Goal: Task Accomplishment & Management: Manage account settings

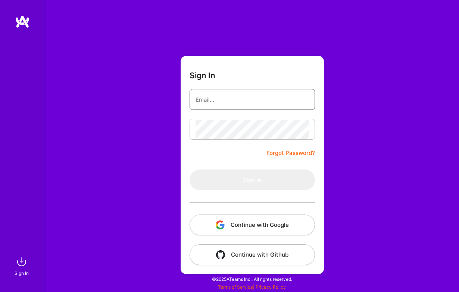
type input "[EMAIL_ADDRESS][DOMAIN_NAME]"
click at [252, 180] on button "Sign In" at bounding box center [251, 180] width 125 height 21
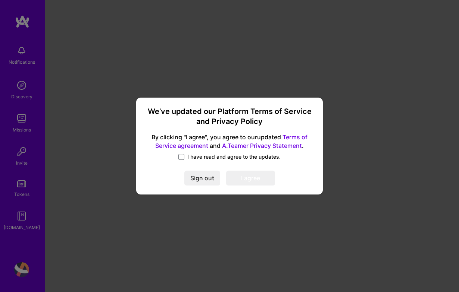
click at [211, 159] on span "I have read and agree to the updates." at bounding box center [233, 156] width 93 height 7
click at [0, 0] on input "I have read and agree to the updates." at bounding box center [0, 0] width 0 height 0
click at [249, 185] on div "We’ve updated our Platform Terms of Service and Privacy Policy By clicking "I a…" at bounding box center [229, 146] width 181 height 91
click at [247, 181] on button "I agree" at bounding box center [250, 178] width 49 height 15
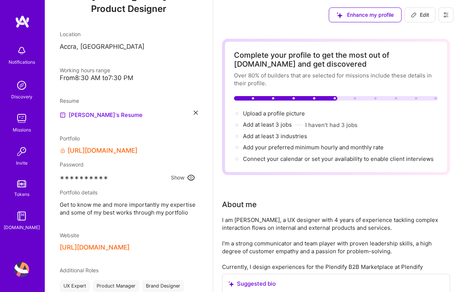
scroll to position [95, 0]
click at [189, 179] on icon at bounding box center [191, 177] width 7 height 5
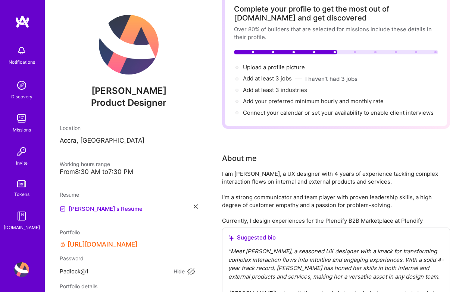
scroll to position [0, 0]
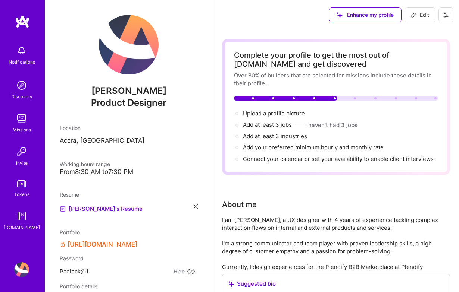
click at [411, 16] on icon at bounding box center [414, 15] width 6 height 6
select select "US"
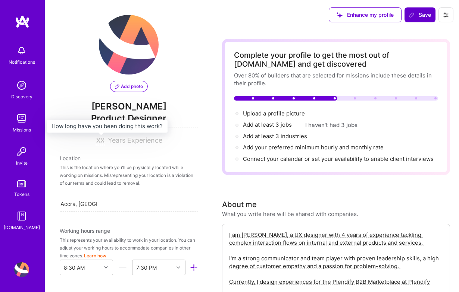
click at [104, 144] on input at bounding box center [99, 141] width 9 height 9
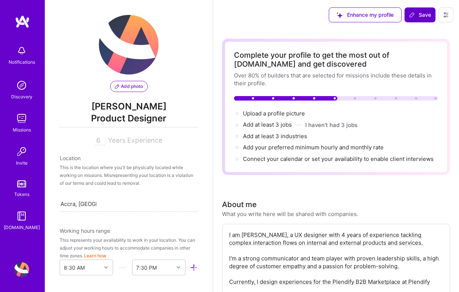
type input "6"
click at [98, 206] on div "[GEOGRAPHIC_DATA], [GEOGRAPHIC_DATA] Accra, [GEOGRAPHIC_DATA]" at bounding box center [129, 204] width 138 height 16
type input "Cambrid"
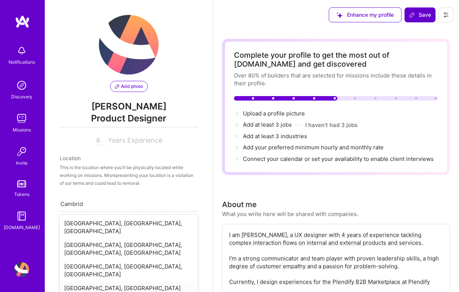
click at [98, 282] on div "[GEOGRAPHIC_DATA], [GEOGRAPHIC_DATA]" at bounding box center [129, 289] width 138 height 14
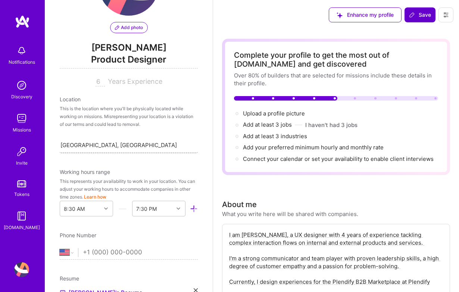
scroll to position [69, 0]
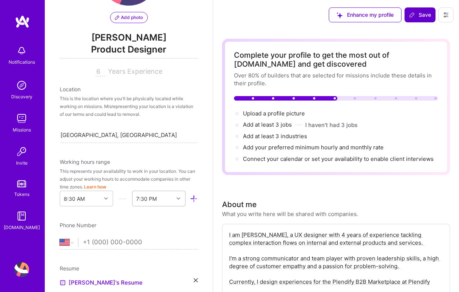
click at [182, 198] on div "7:30 PM" at bounding box center [158, 199] width 53 height 16
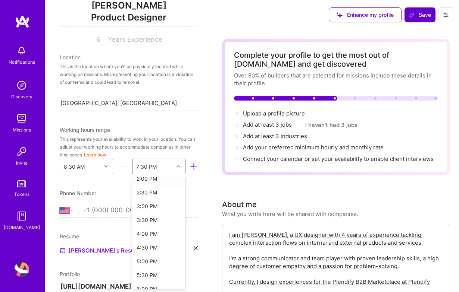
scroll to position [174, 0]
click at [149, 273] on div "6:00 PM" at bounding box center [158, 274] width 53 height 14
click at [70, 211] on select "[GEOGRAPHIC_DATA] [GEOGRAPHIC_DATA] [GEOGRAPHIC_DATA] [GEOGRAPHIC_DATA] [US_STA…" at bounding box center [69, 210] width 18 height 9
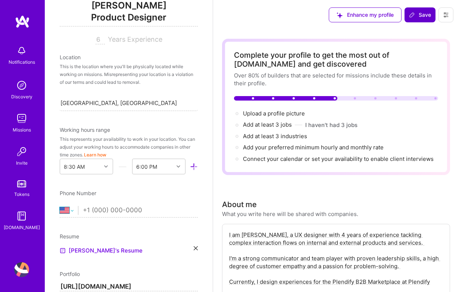
select select "GB"
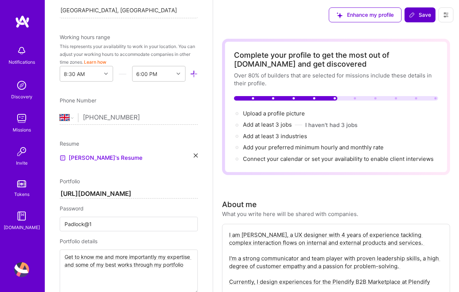
scroll to position [222, 0]
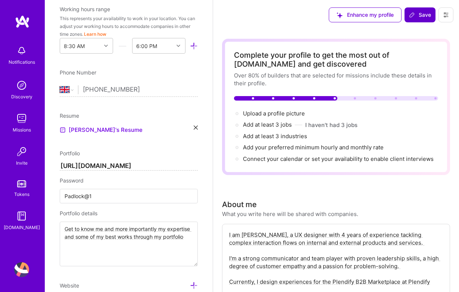
type input "[PHONE_NUMBER]"
click at [196, 127] on icon at bounding box center [196, 128] width 4 height 4
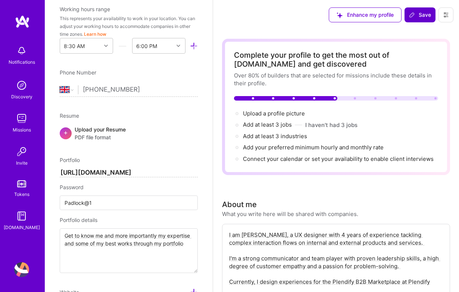
click at [104, 130] on div "Upload your Resume PDF file format" at bounding box center [100, 134] width 51 height 16
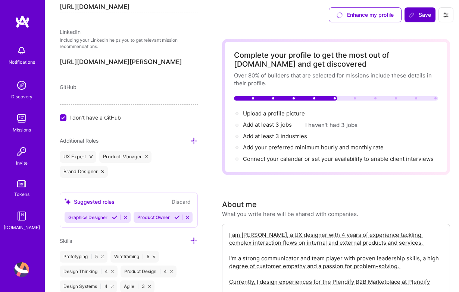
scroll to position [523, 0]
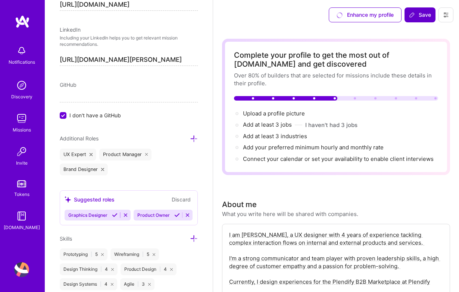
click at [90, 152] on div "UX Expert" at bounding box center [78, 155] width 37 height 12
click at [90, 154] on icon at bounding box center [91, 154] width 3 height 3
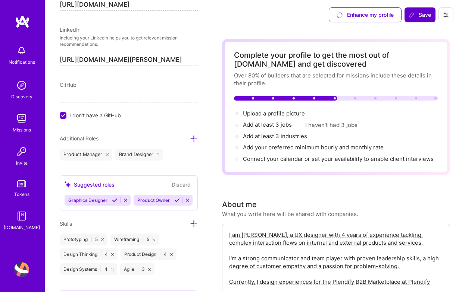
click at [106, 154] on icon at bounding box center [107, 154] width 3 height 3
click at [102, 154] on icon at bounding box center [102, 154] width 3 height 3
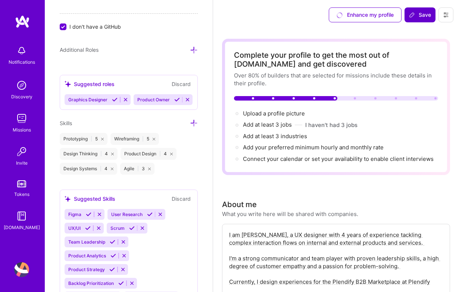
scroll to position [615, 0]
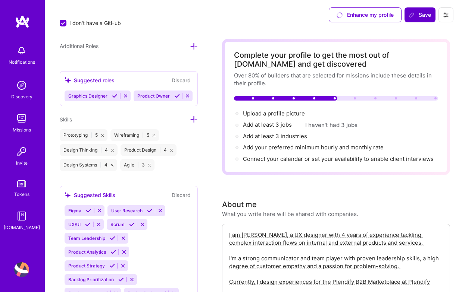
click at [104, 137] on icon at bounding box center [102, 135] width 3 height 3
click at [104, 137] on icon at bounding box center [103, 135] width 3 height 3
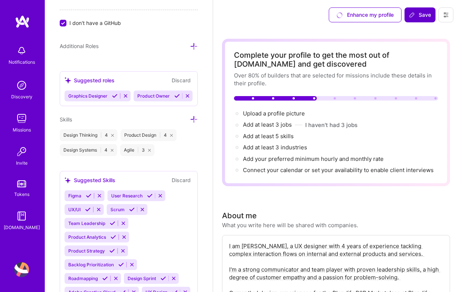
click at [111, 136] on icon at bounding box center [112, 135] width 3 height 3
click at [111, 136] on icon at bounding box center [110, 135] width 3 height 3
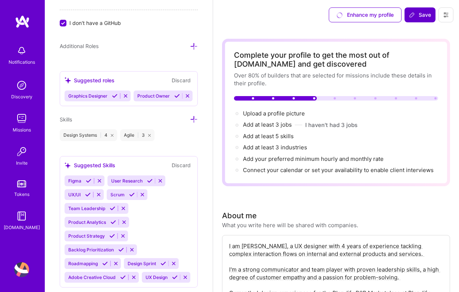
click at [111, 136] on icon at bounding box center [112, 135] width 3 height 3
click at [89, 134] on div "Agile | 3" at bounding box center [77, 135] width 34 height 12
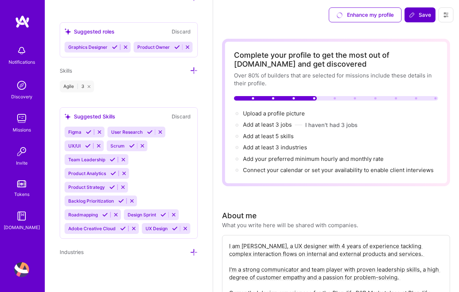
scroll to position [666, 0]
click at [88, 87] on div "Agile | 3" at bounding box center [77, 87] width 34 height 12
click at [89, 85] on icon at bounding box center [89, 86] width 3 height 3
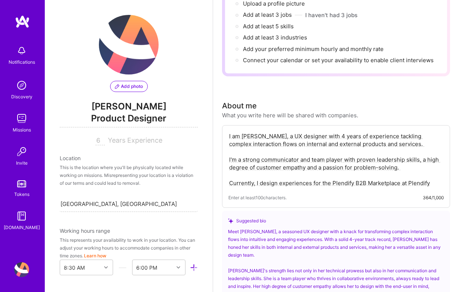
scroll to position [122, 0]
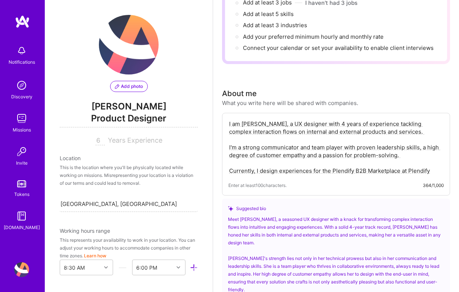
click at [278, 151] on textarea "I am [PERSON_NAME], a UX designer with 4 years of experience tackling complex i…" at bounding box center [335, 147] width 215 height 56
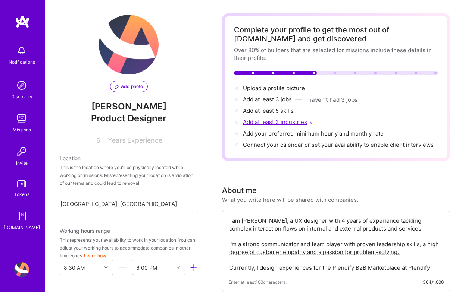
scroll to position [75, 0]
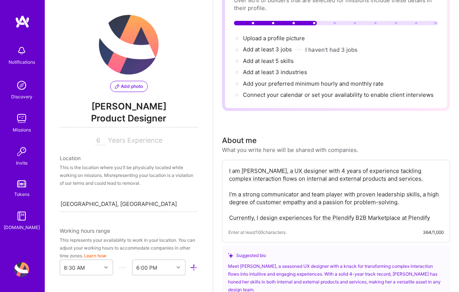
paste textarea "m [PERSON_NAME], a UI/UX and Product Designer with experience designing accessi…"
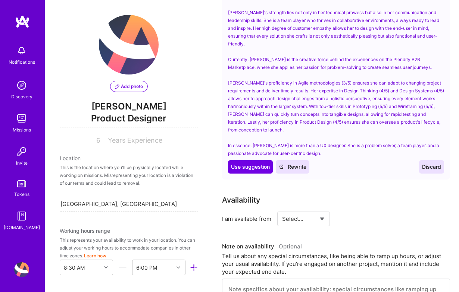
scroll to position [421, 0]
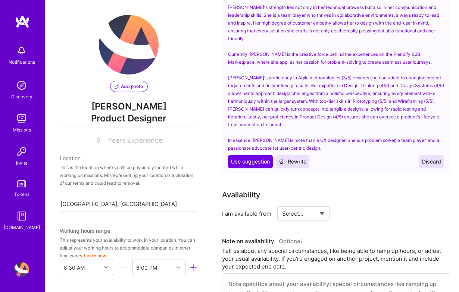
type textarea "Im [PERSON_NAME], a UI/UX and Product Designer with experience designing access…"
click at [438, 158] on span "Discard" at bounding box center [431, 161] width 19 height 7
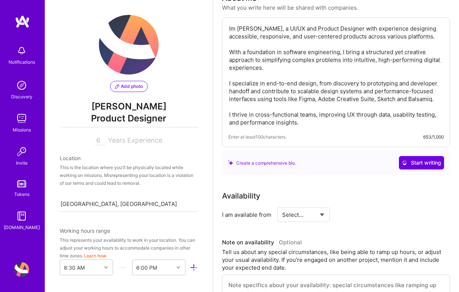
scroll to position [336, 0]
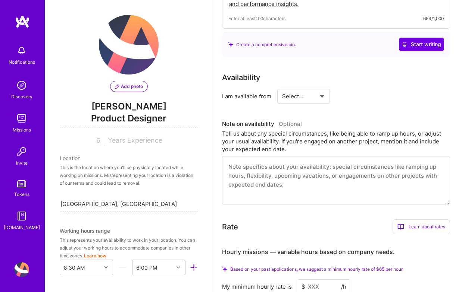
click at [304, 97] on select "Select... Right Now Future Date Not Available" at bounding box center [303, 96] width 43 height 19
select select "Right Now"
click at [373, 100] on div "h/week" at bounding box center [380, 97] width 19 height 8
click at [371, 98] on input at bounding box center [371, 96] width 45 height 15
type input "40"
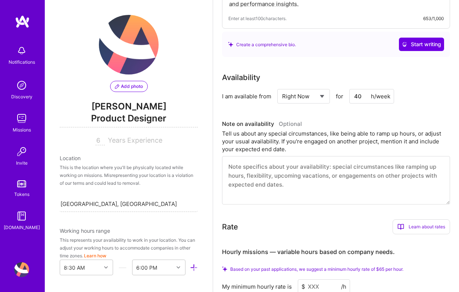
click at [376, 113] on div "Availability I am available from Select... Right Now Future Date Not Available …" at bounding box center [336, 138] width 228 height 133
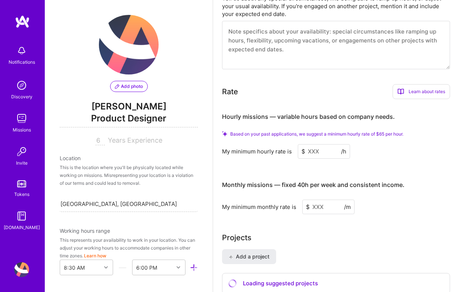
scroll to position [473, 0]
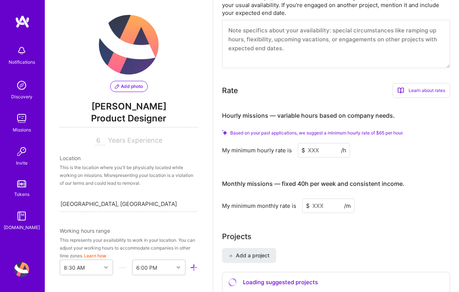
click at [317, 147] on input at bounding box center [324, 150] width 52 height 15
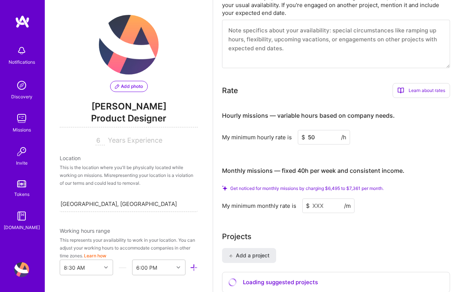
type input "50"
click at [316, 203] on input at bounding box center [328, 206] width 52 height 15
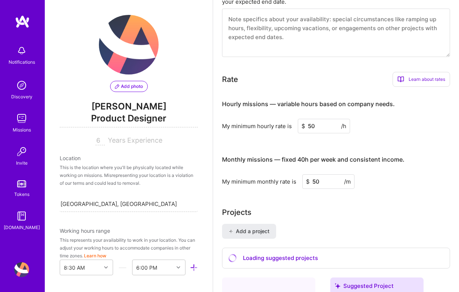
type input "5"
type input "3000"
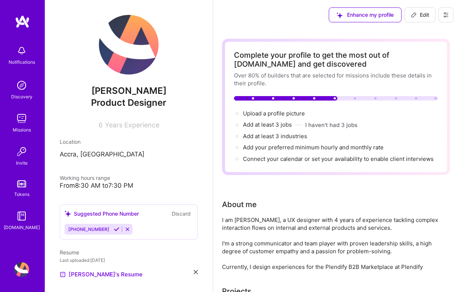
scroll to position [0, 0]
click at [416, 13] on icon at bounding box center [414, 15] width 6 height 6
select select "US"
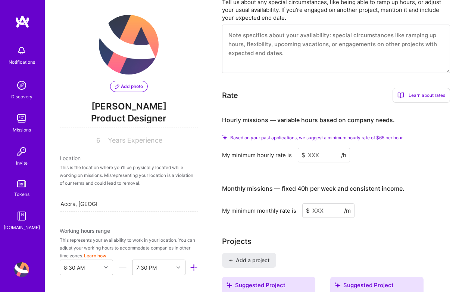
scroll to position [429, 0]
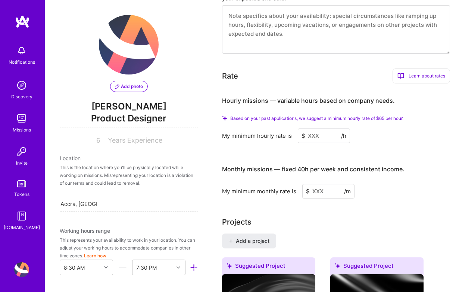
click at [322, 195] on input at bounding box center [328, 191] width 52 height 15
type input "3"
type input "3000"
click at [322, 133] on input at bounding box center [324, 136] width 52 height 15
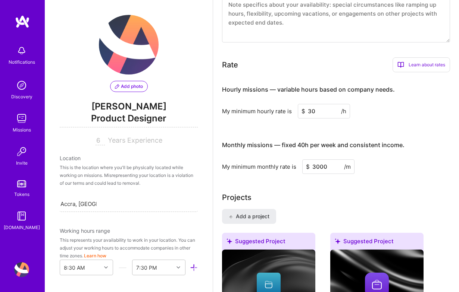
type input "30"
click at [316, 165] on input "3000" at bounding box center [328, 167] width 52 height 15
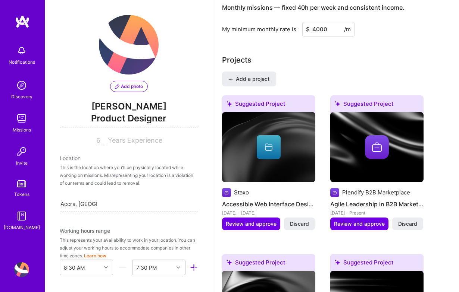
scroll to position [569, 0]
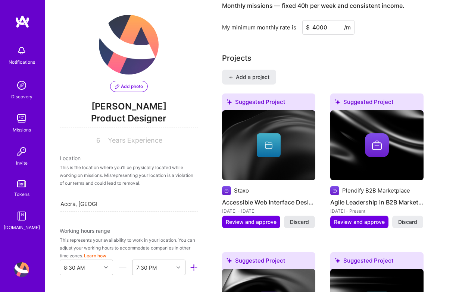
type input "4000"
click at [307, 222] on span "Discard" at bounding box center [299, 222] width 19 height 7
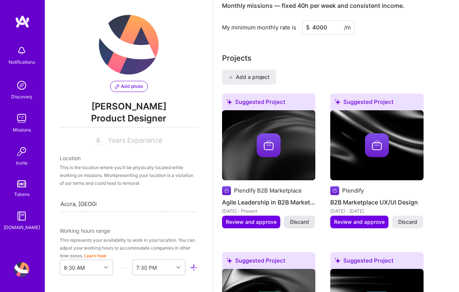
click at [295, 222] on span "Discard" at bounding box center [299, 222] width 19 height 7
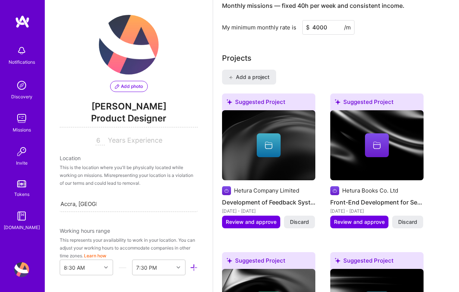
click at [295, 222] on span "Discard" at bounding box center [299, 222] width 19 height 7
click at [298, 222] on span "Discard" at bounding box center [299, 222] width 19 height 7
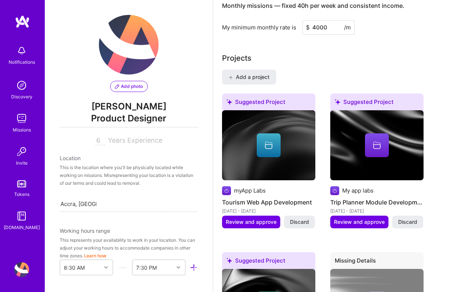
click at [298, 222] on span "Discard" at bounding box center [299, 222] width 19 height 7
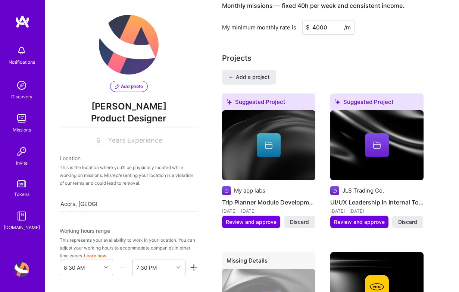
click at [298, 222] on span "Discard" at bounding box center [299, 222] width 19 height 7
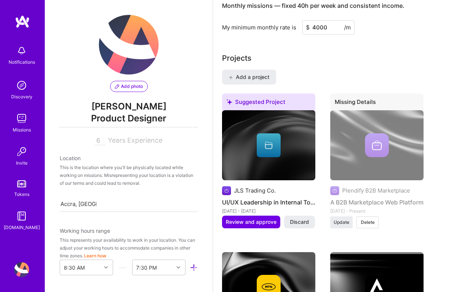
click at [298, 222] on span "Discard" at bounding box center [299, 222] width 19 height 7
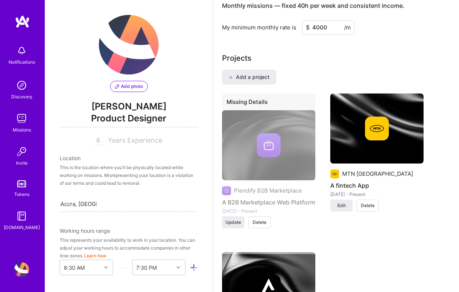
click at [258, 225] on span "Delete" at bounding box center [260, 222] width 14 height 7
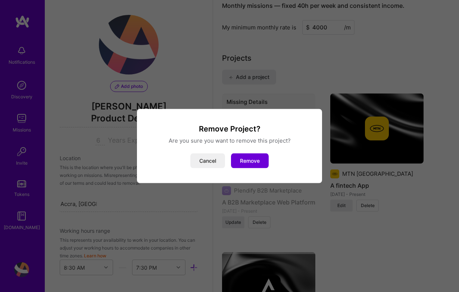
click at [297, 222] on div "Remove Project? Are you sure you want to remove this project? Cancel Remove" at bounding box center [229, 146] width 459 height 292
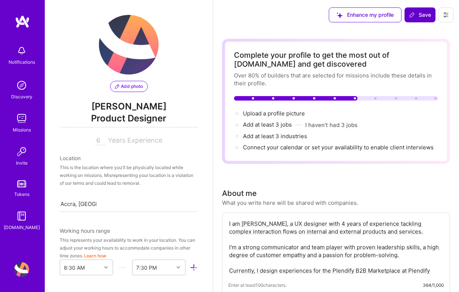
scroll to position [0, 0]
click at [444, 13] on icon at bounding box center [446, 15] width 4 height 4
click at [421, 71] on button "Log Out" at bounding box center [425, 69] width 56 height 19
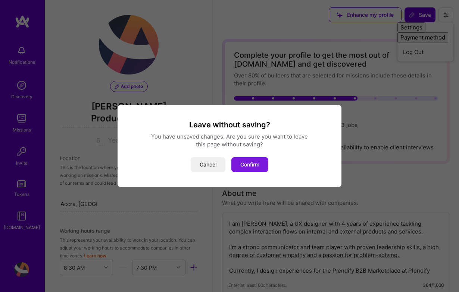
click at [247, 165] on button "Confirm" at bounding box center [249, 164] width 37 height 15
